Goal: Information Seeking & Learning: Learn about a topic

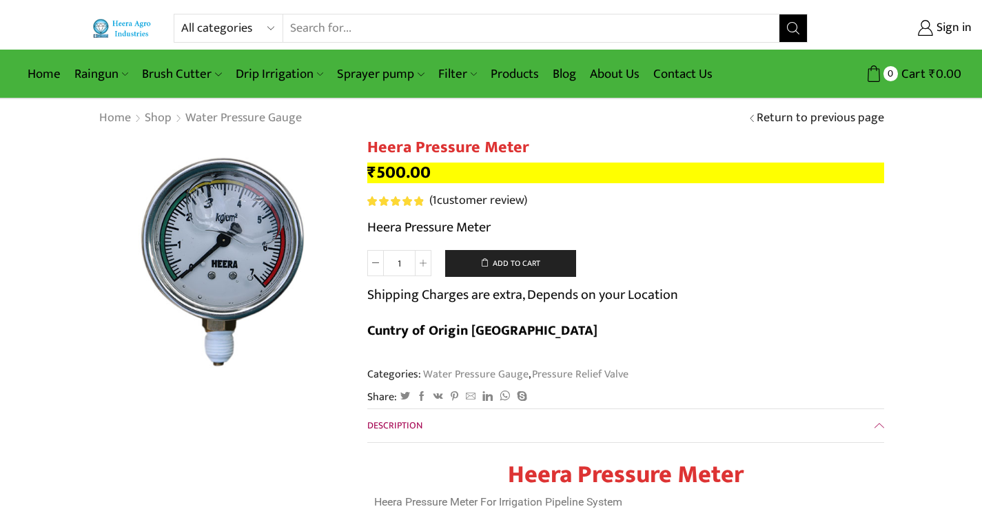
click at [405, 24] on input "Search input" at bounding box center [531, 28] width 497 height 28
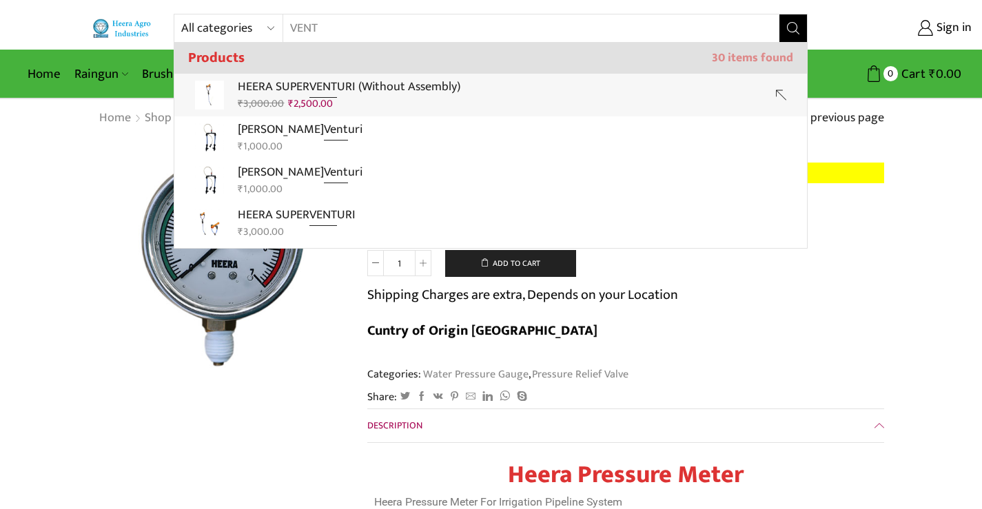
click at [231, 86] on link "HEERA SUPER VENT URI (Without Assembly) ₹ 3,000.00 Original price was: ₹3,000.0…" at bounding box center [490, 95] width 633 height 43
type input "HEERA SUPER VENTURI (Without Assembly)"
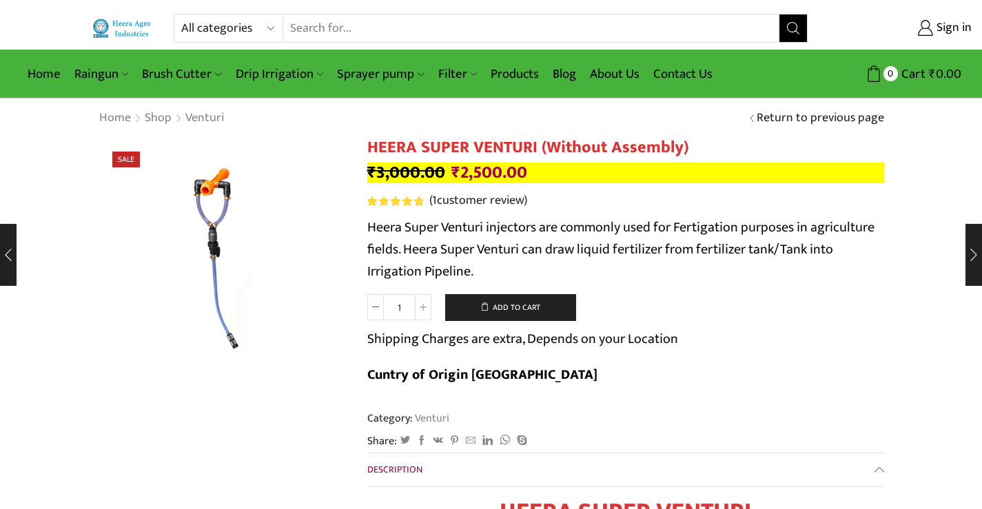
click at [349, 28] on input "Search input" at bounding box center [531, 28] width 497 height 28
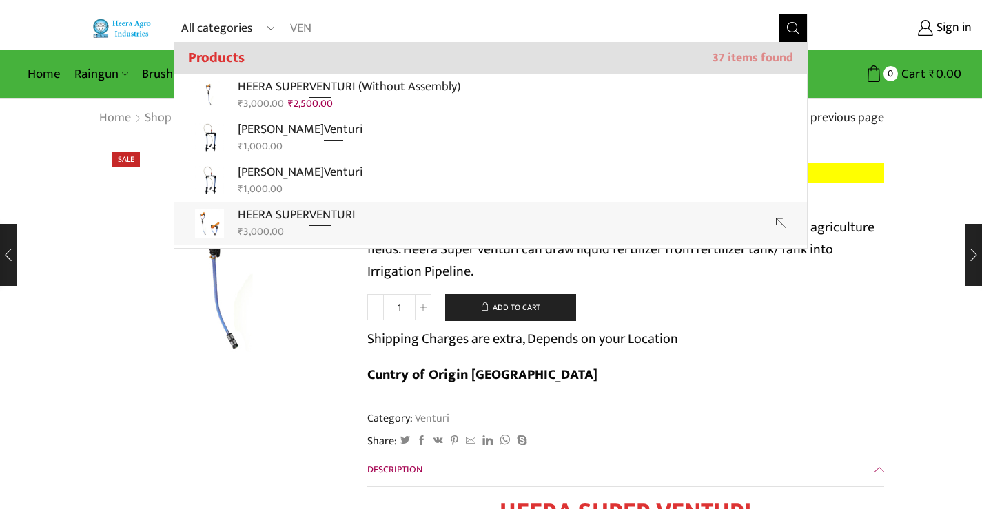
click at [272, 211] on p "HEERA SUPER VEN TURI" at bounding box center [297, 215] width 118 height 20
type input "HEERA SUPER VENTURI"
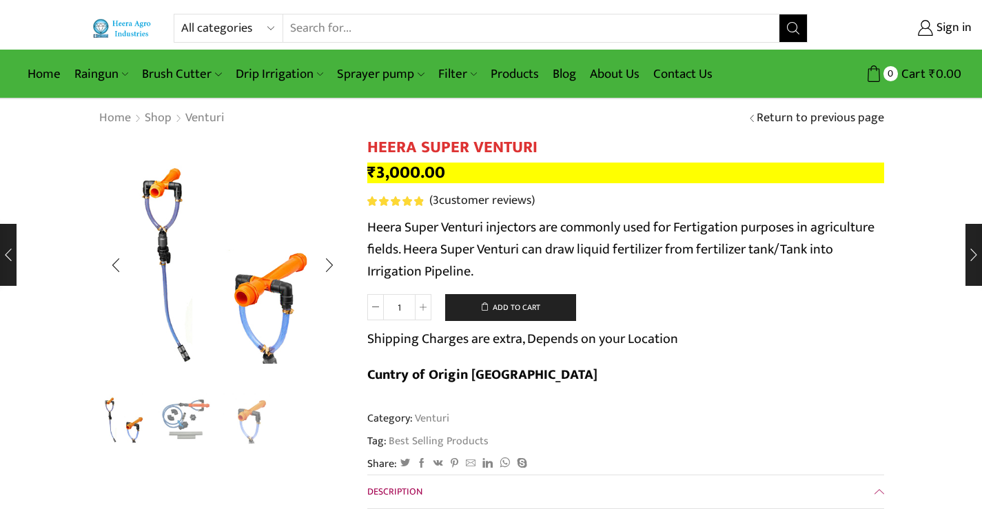
click at [182, 423] on img "2 / 3" at bounding box center [187, 419] width 57 height 57
